Goal: Check status

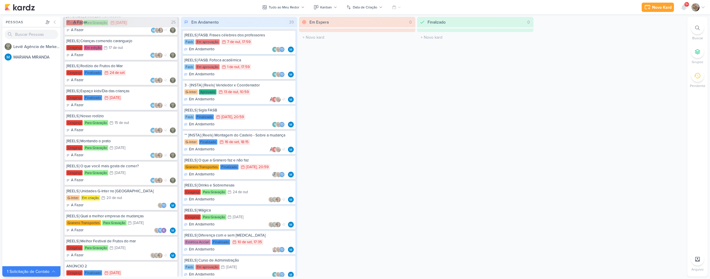
scroll to position [349, 0]
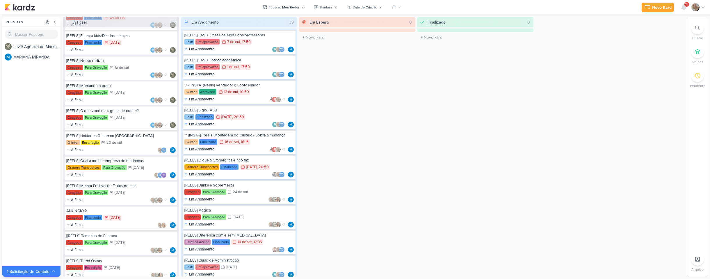
drag, startPoint x: 147, startPoint y: 137, endPoint x: 27, endPoint y: 157, distance: 121.5
click at [27, 157] on div "L e v i ê A g ê n c i a d e M a r k e t i n g D i g i t a l M A R I A N A M I R…" at bounding box center [31, 152] width 58 height 222
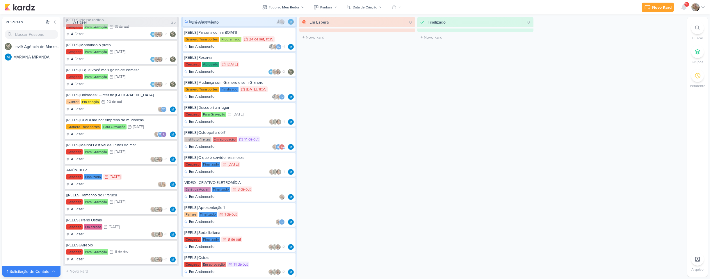
scroll to position [745, 0]
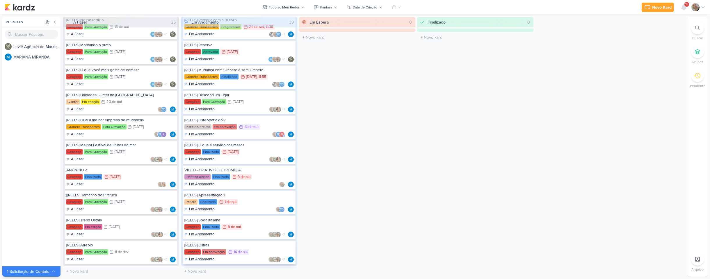
click at [247, 253] on div "14 de out" at bounding box center [240, 252] width 14 height 4
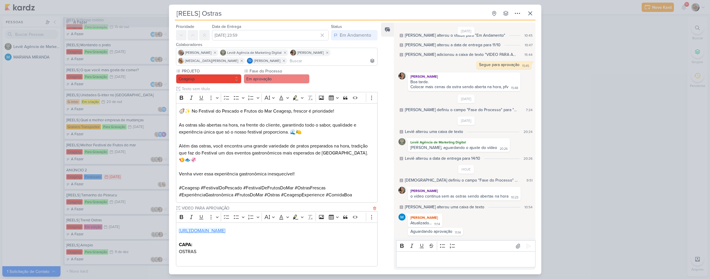
scroll to position [29, 0]
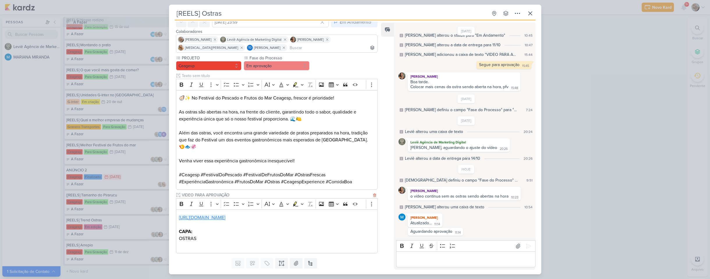
click at [225, 215] on link "[URL][DOMAIN_NAME]" at bounding box center [202, 218] width 47 height 6
click at [461, 257] on p "Editor editing area: main" at bounding box center [465, 259] width 133 height 7
drag, startPoint x: 486, startPoint y: 259, endPoint x: 360, endPoint y: 253, distance: 126.9
click at [360, 253] on div "Responsável [PERSON_NAME] Nenhum contato encontrado create new contact Novo Con…" at bounding box center [355, 147] width 372 height 254
drag, startPoint x: 481, startPoint y: 262, endPoint x: 382, endPoint y: 252, distance: 99.9
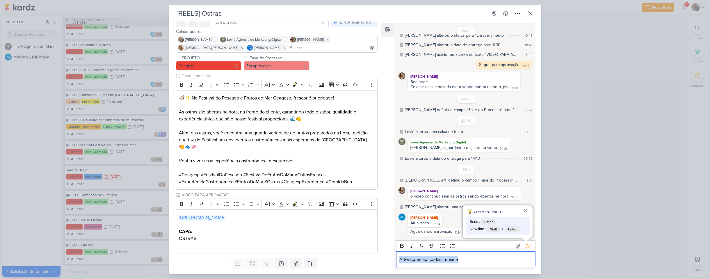
click at [382, 252] on div "Feed Solte o email para atrelar ao kard [DATE] [PERSON_NAME] criou este kard 11…" at bounding box center [458, 146] width 154 height 247
click at [526, 211] on button "×" at bounding box center [525, 210] width 6 height 9
drag, startPoint x: 463, startPoint y: 259, endPoint x: 371, endPoint y: 258, distance: 91.9
click at [371, 258] on div "Responsável [PERSON_NAME] Nenhum contato encontrado create new contact Novo Con…" at bounding box center [355, 147] width 372 height 254
click at [454, 259] on p "Editor editing area: main" at bounding box center [465, 259] width 133 height 7
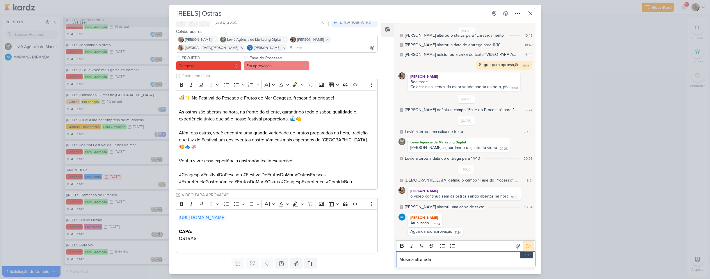
click at [526, 246] on icon at bounding box center [528, 246] width 6 height 6
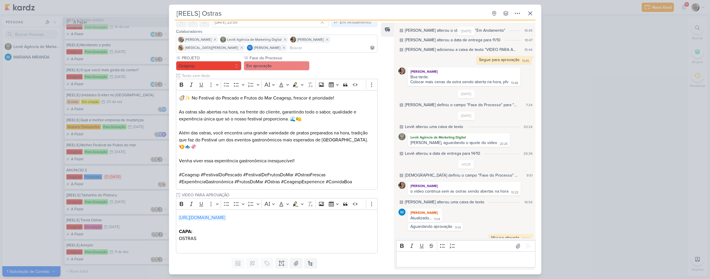
scroll to position [96, 0]
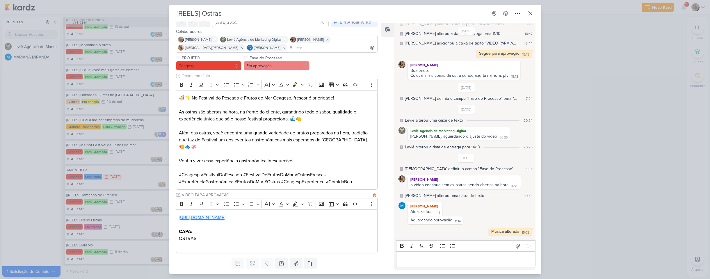
click at [225, 215] on link "[URL][DOMAIN_NAME]" at bounding box center [202, 218] width 47 height 6
click at [24, 118] on div "[REELS] Ostras Criado por MARIANA" at bounding box center [355, 139] width 710 height 279
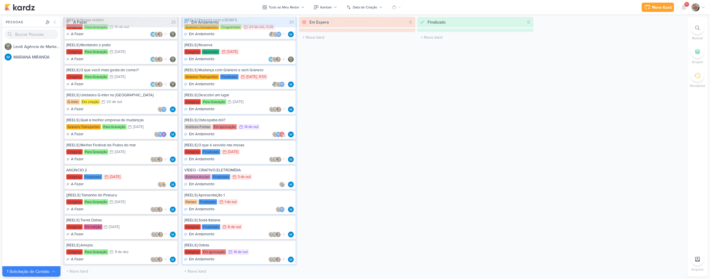
click at [231, 125] on div "Em aprovação" at bounding box center [225, 126] width 24 height 5
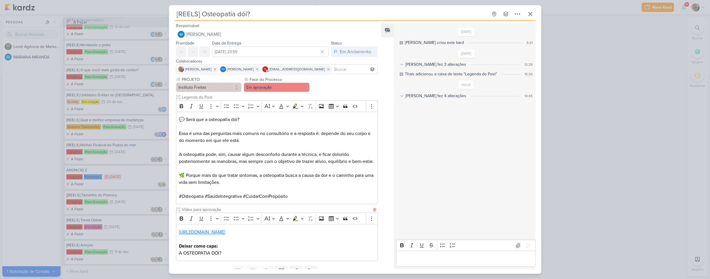
click at [225, 235] on link "[URL][DOMAIN_NAME]" at bounding box center [202, 232] width 47 height 6
click at [450, 259] on p "Editor editing area: main" at bounding box center [465, 258] width 133 height 7
click at [527, 246] on icon at bounding box center [528, 245] width 6 height 6
